Goal: Task Accomplishment & Management: Manage account settings

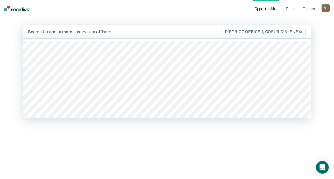
click at [136, 35] on div at bounding box center [124, 32] width 193 height 6
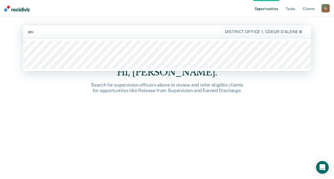
type input "[PERSON_NAME]"
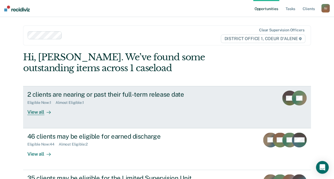
click at [44, 110] on div at bounding box center [47, 112] width 6 height 6
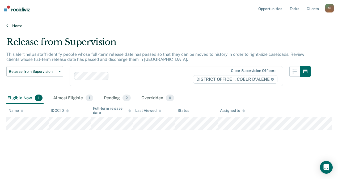
click at [7, 26] on icon at bounding box center [7, 25] width 2 height 4
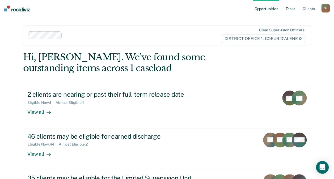
click at [291, 4] on link "Tasks" at bounding box center [290, 8] width 12 height 17
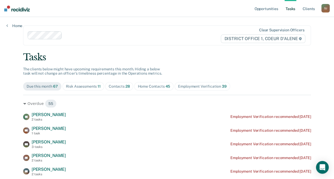
click at [114, 85] on div "Contacts 28" at bounding box center [119, 86] width 21 height 5
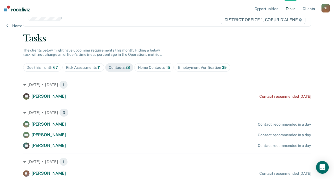
scroll to position [20, 0]
